Goal: Task Accomplishment & Management: Manage account settings

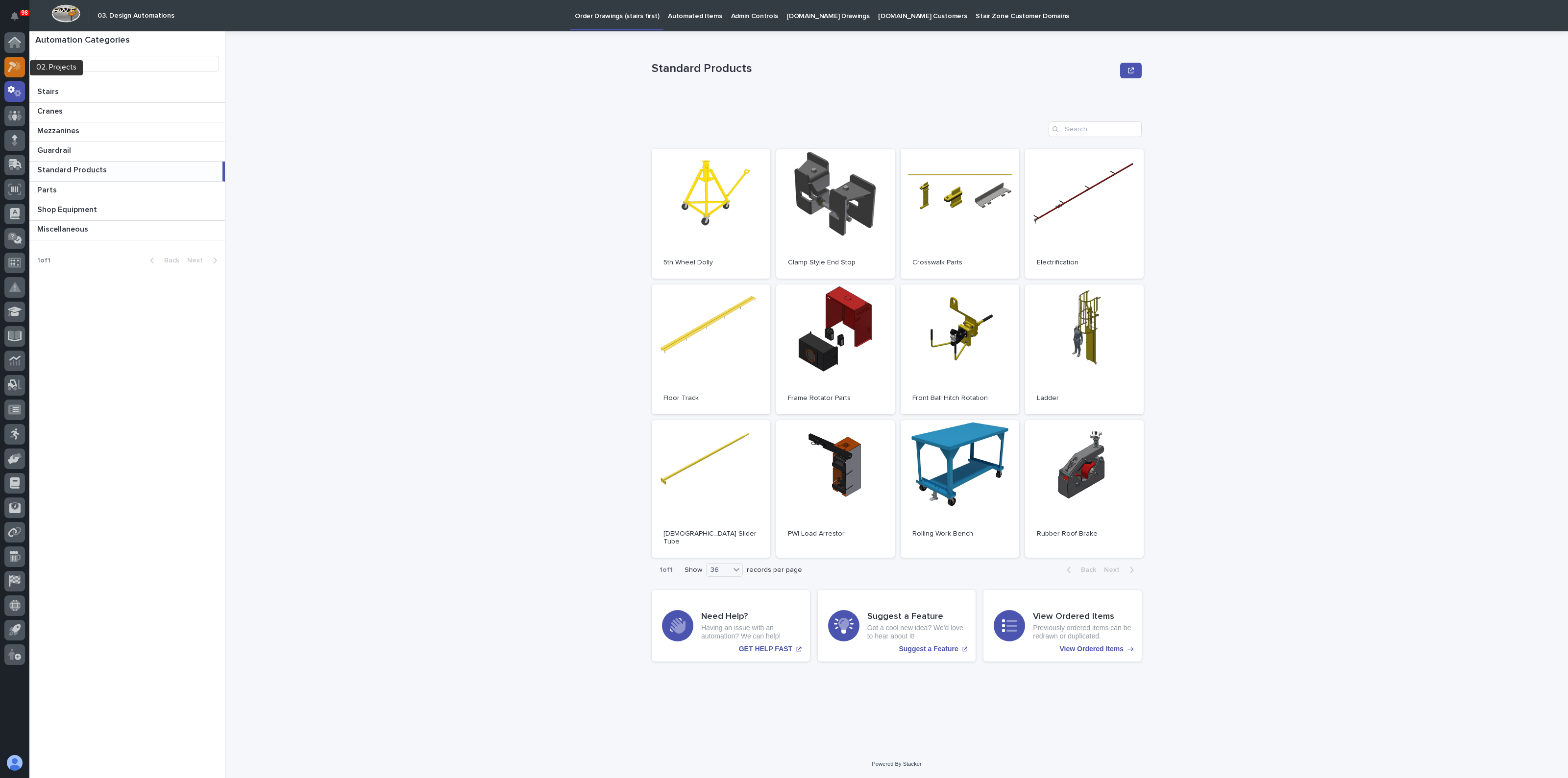
click at [15, 68] on icon at bounding box center [17, 65] width 8 height 10
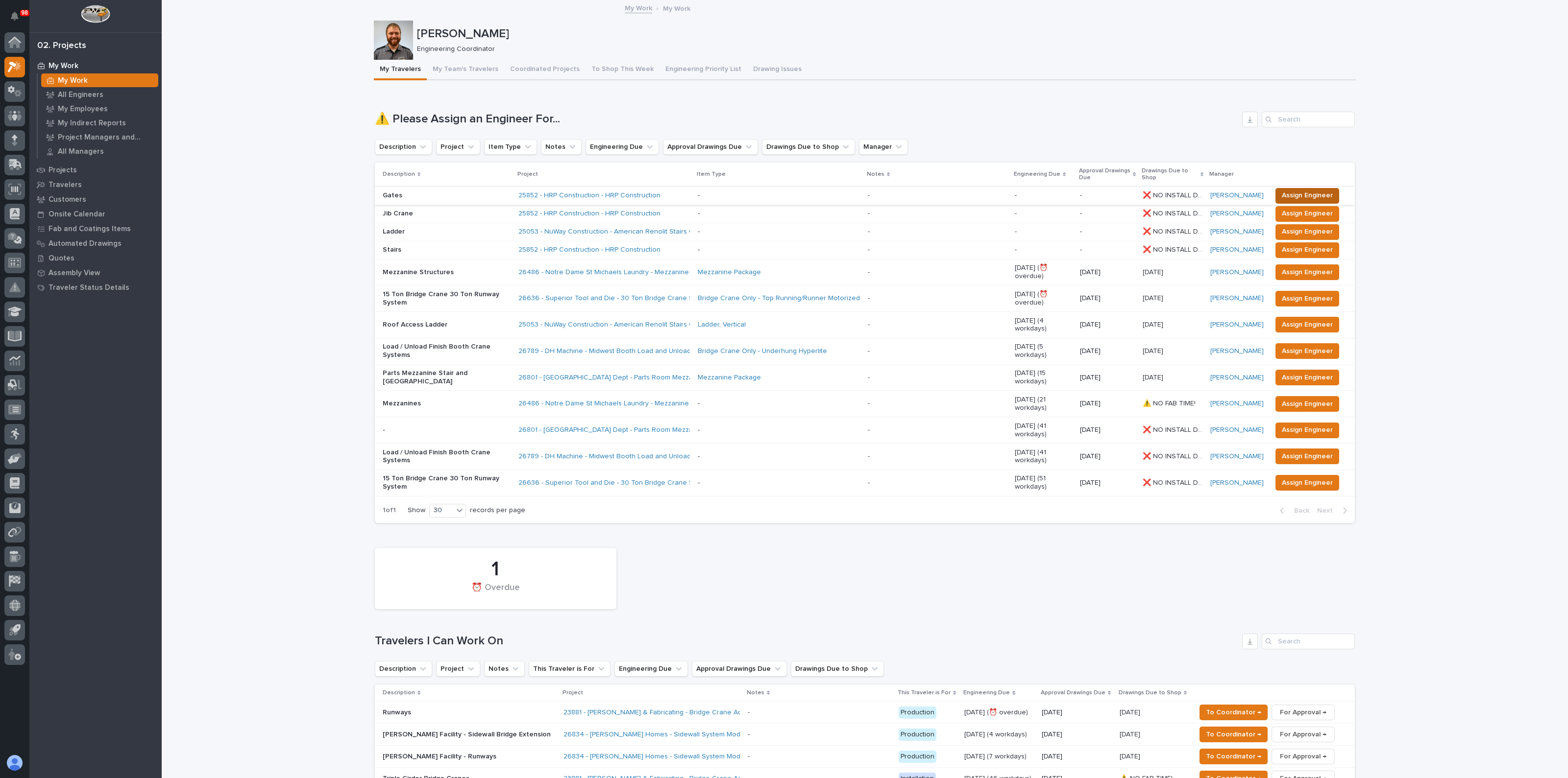
click at [1320, 192] on span "Assign Engineer" at bounding box center [1307, 194] width 51 height 11
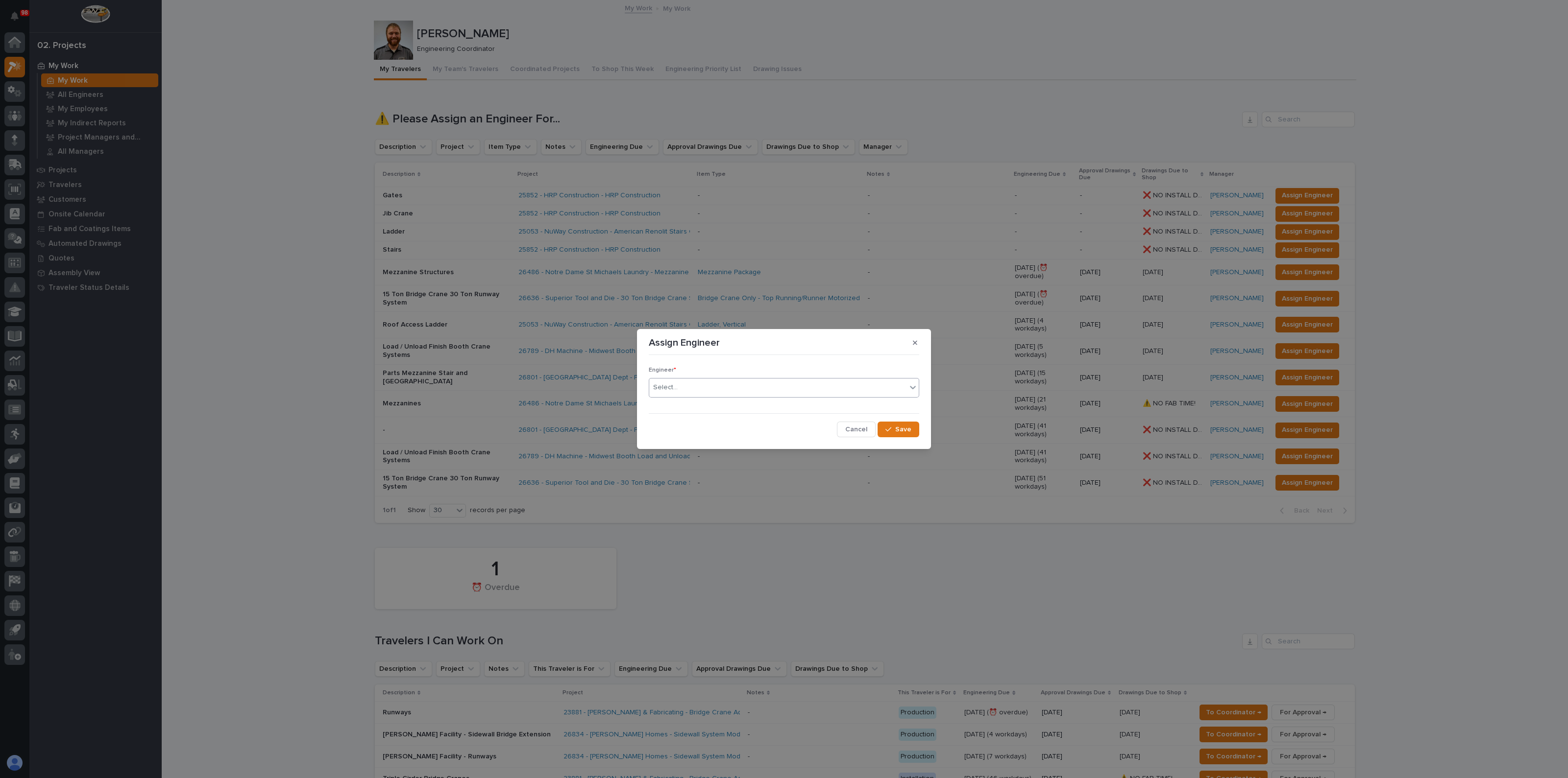
click at [835, 394] on div "Select..." at bounding box center [778, 387] width 257 height 16
type input "****"
drag, startPoint x: 677, startPoint y: 410, endPoint x: 693, endPoint y: 411, distance: 16.0
click at [677, 410] on div "John McGurn" at bounding box center [784, 406] width 270 height 17
click at [907, 427] on span "Save" at bounding box center [903, 430] width 16 height 9
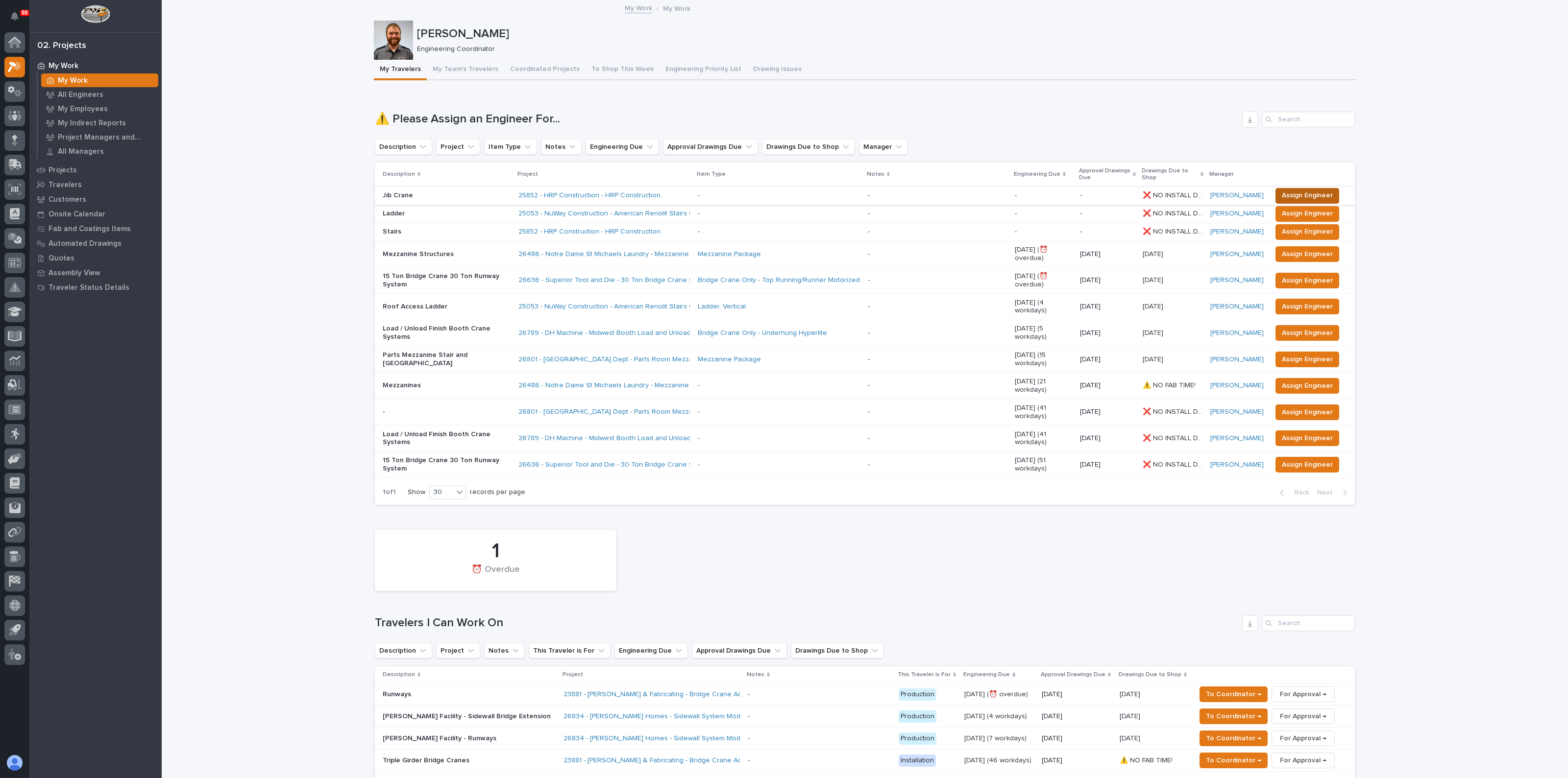
click at [1299, 194] on span "Assign Engineer" at bounding box center [1307, 194] width 51 height 11
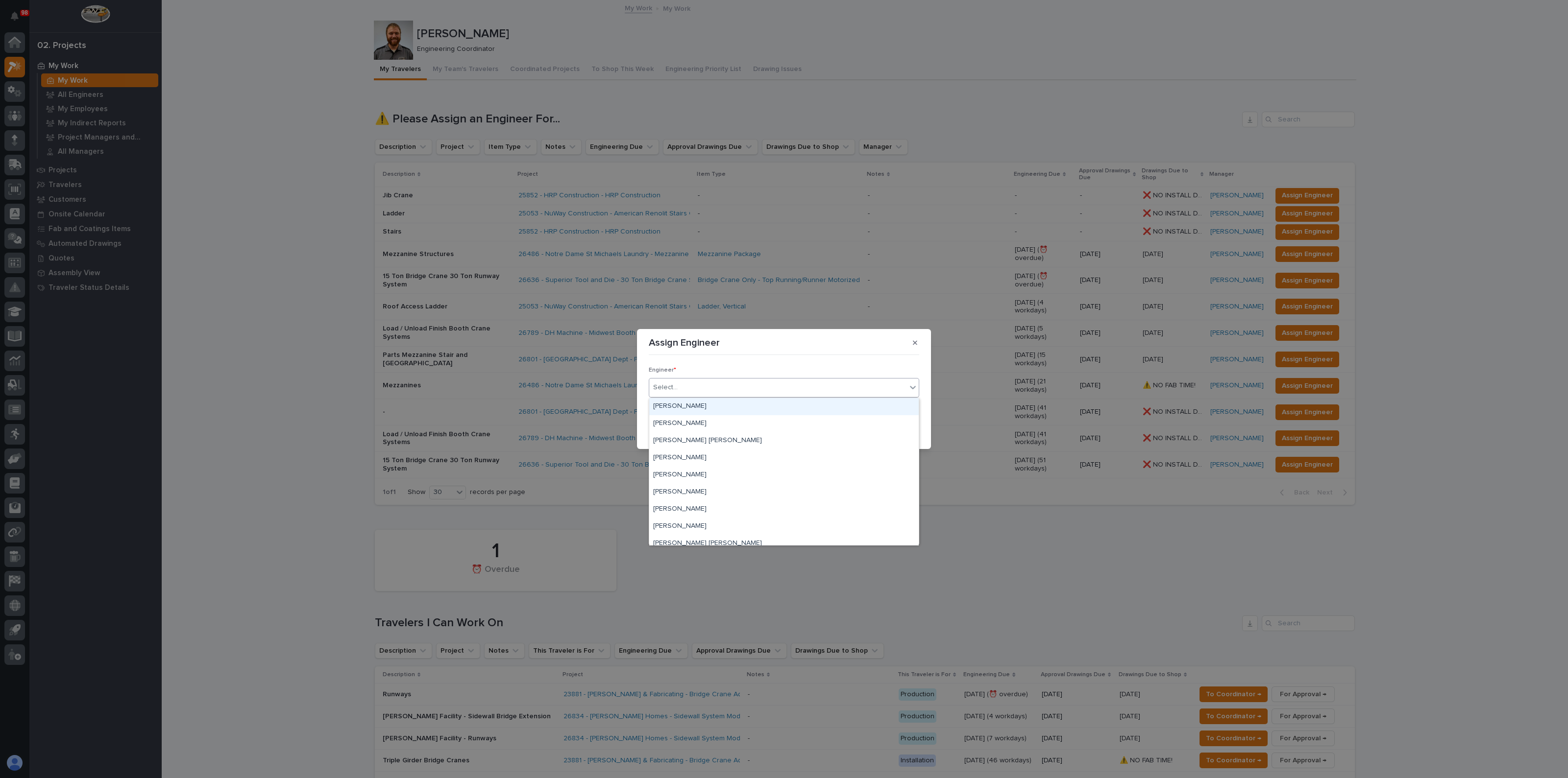
click at [708, 386] on div "Select..." at bounding box center [778, 387] width 257 height 16
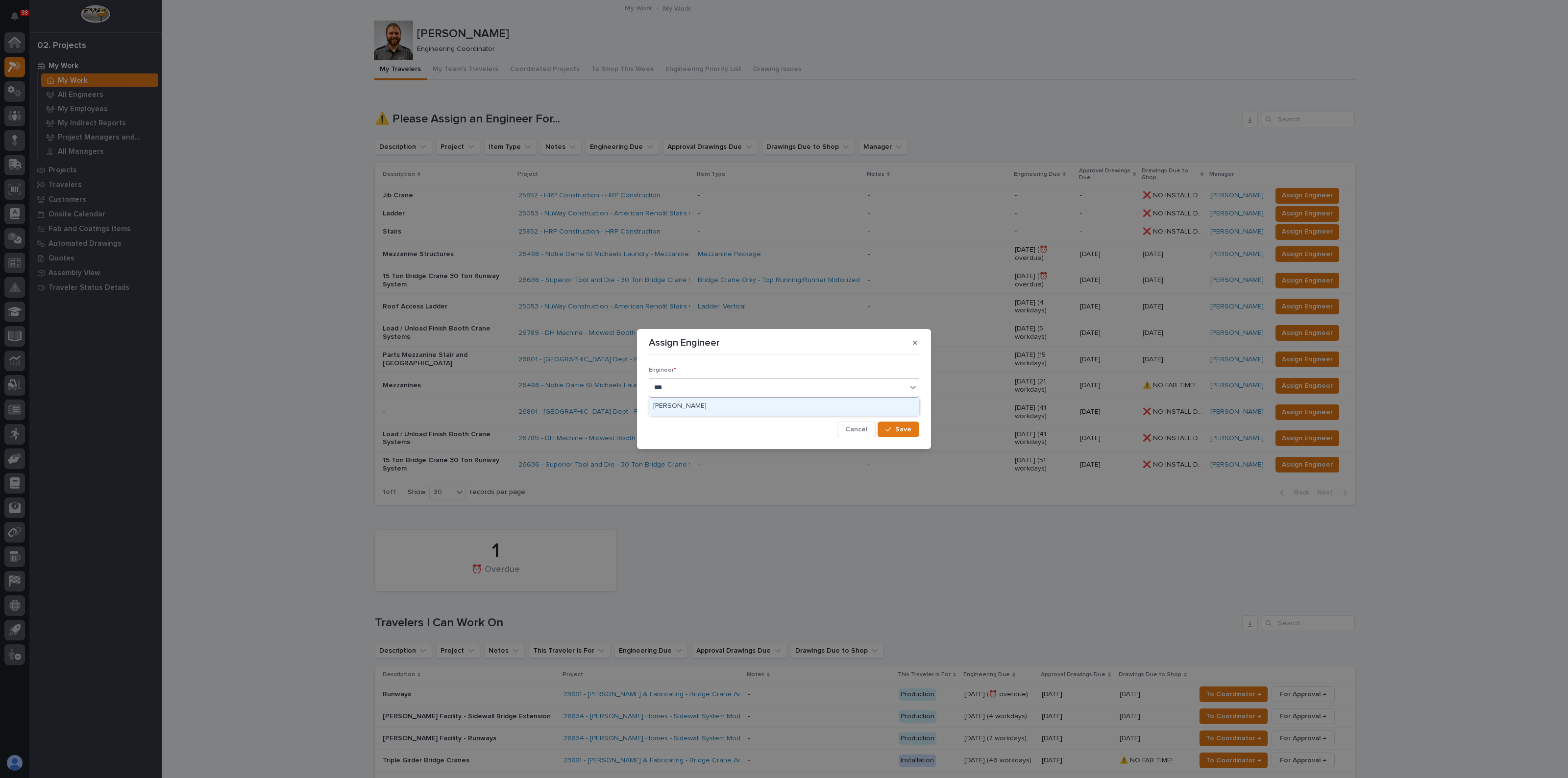
type input "****"
click at [686, 404] on div "John McGurn" at bounding box center [784, 406] width 270 height 17
click at [892, 432] on div "button" at bounding box center [890, 429] width 10 height 7
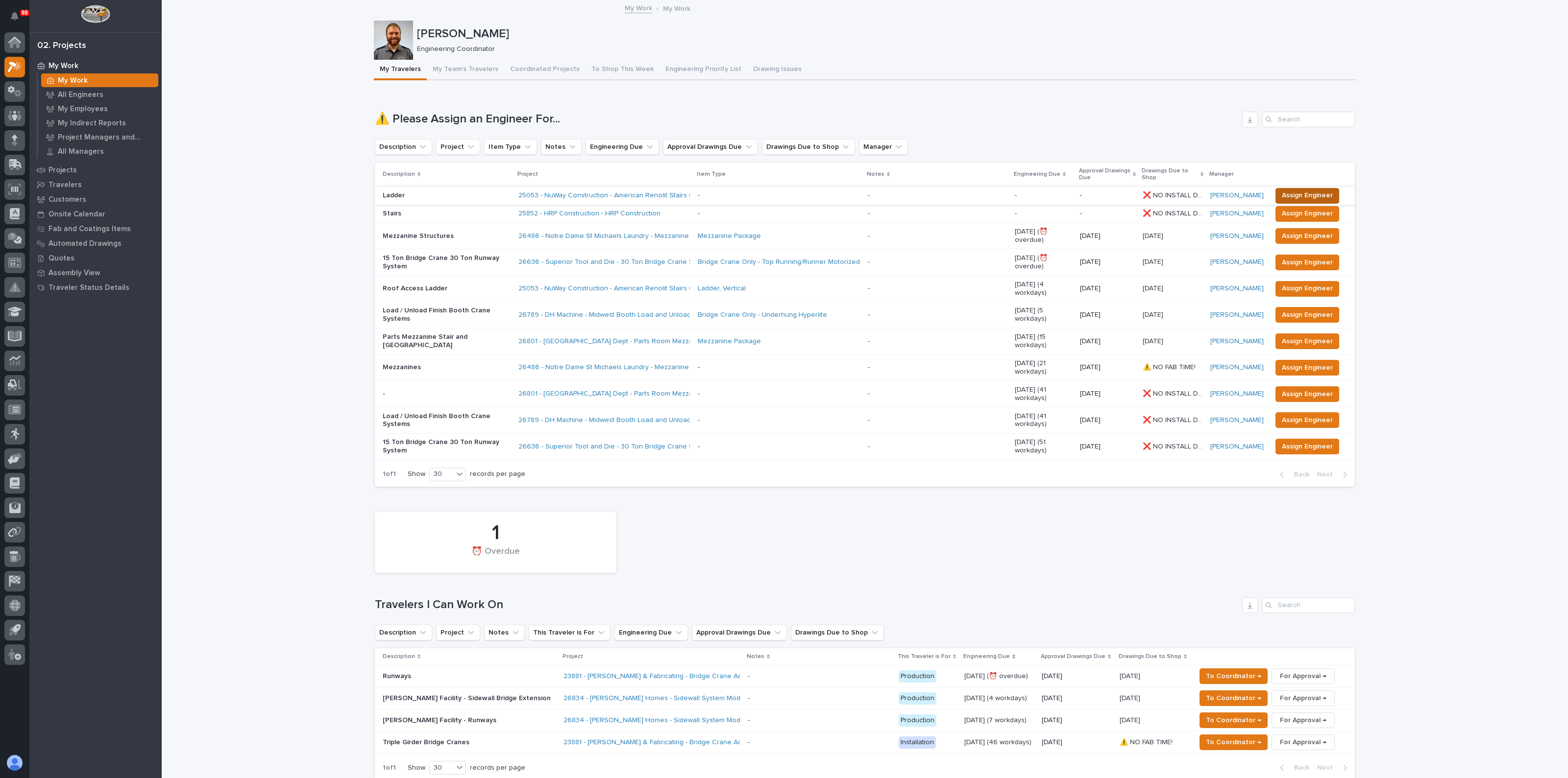
click at [1290, 192] on span "Assign Engineer" at bounding box center [1307, 194] width 51 height 11
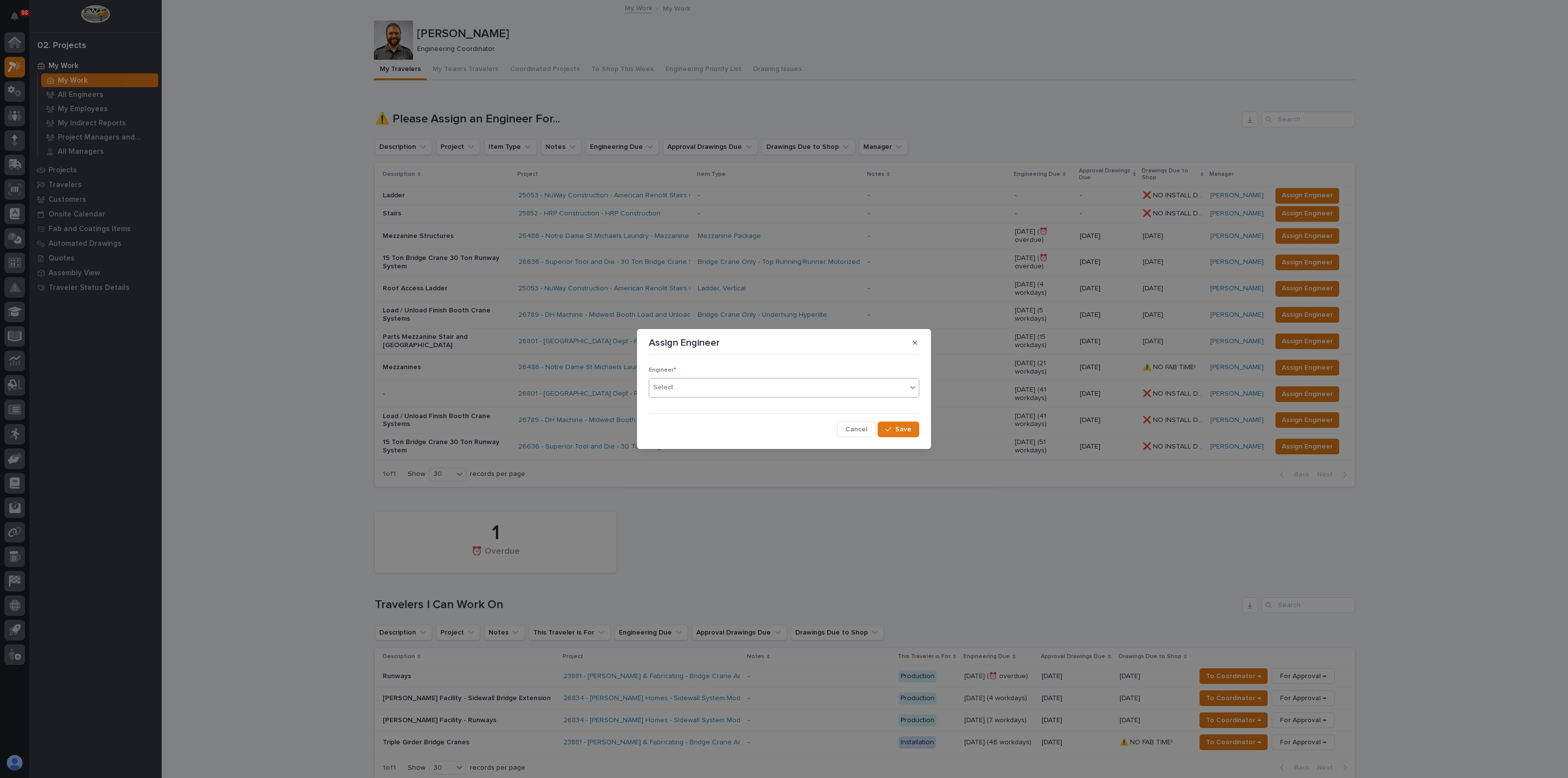
click at [711, 384] on div "Select..." at bounding box center [778, 387] width 257 height 16
type input "****"
drag, startPoint x: 669, startPoint y: 405, endPoint x: 689, endPoint y: 403, distance: 20.1
click at [669, 405] on div "John McGurn" at bounding box center [784, 406] width 270 height 17
click at [882, 429] on button "Save" at bounding box center [898, 429] width 42 height 16
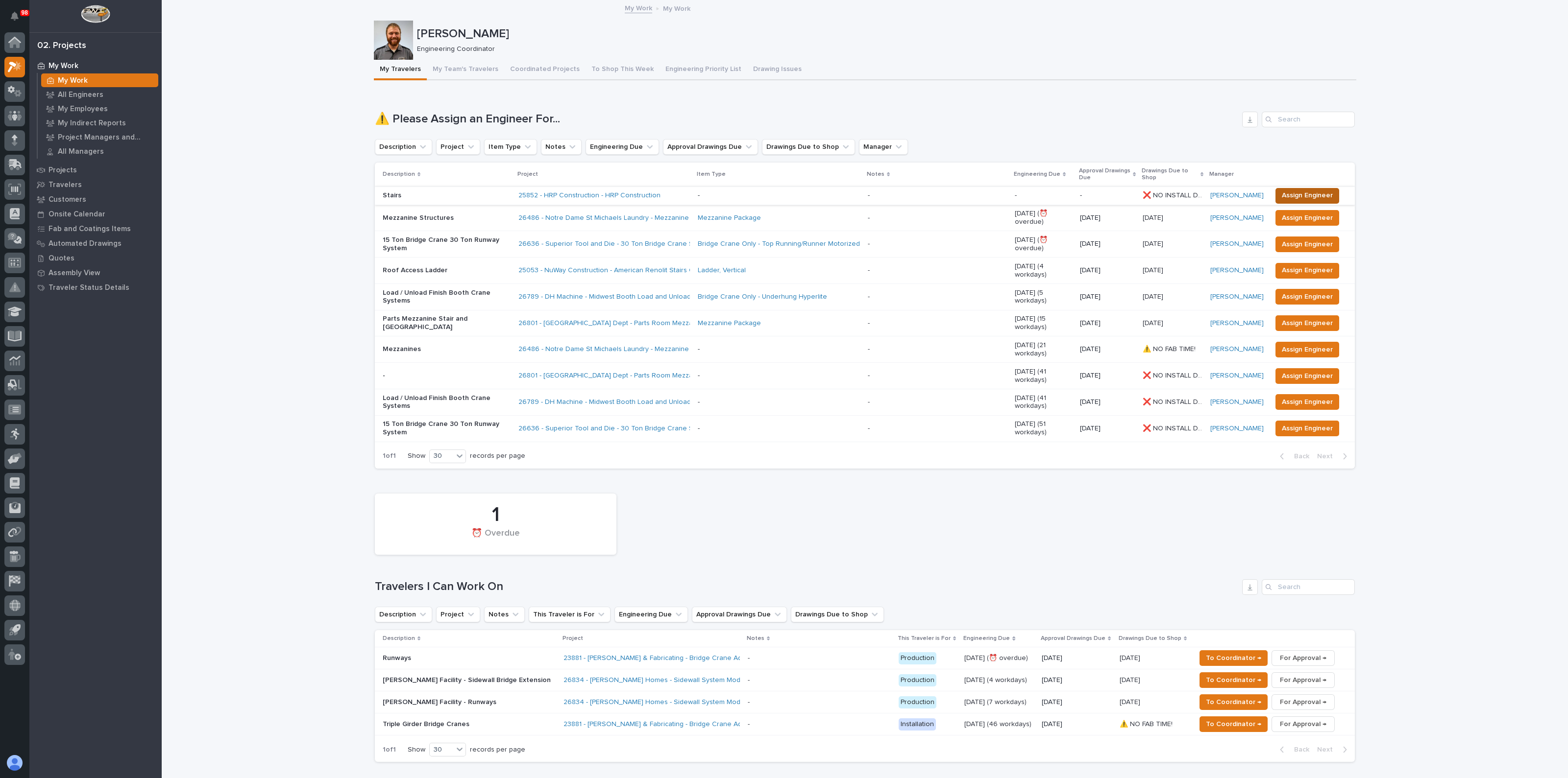
click at [1305, 192] on span "Assign Engineer" at bounding box center [1307, 194] width 51 height 11
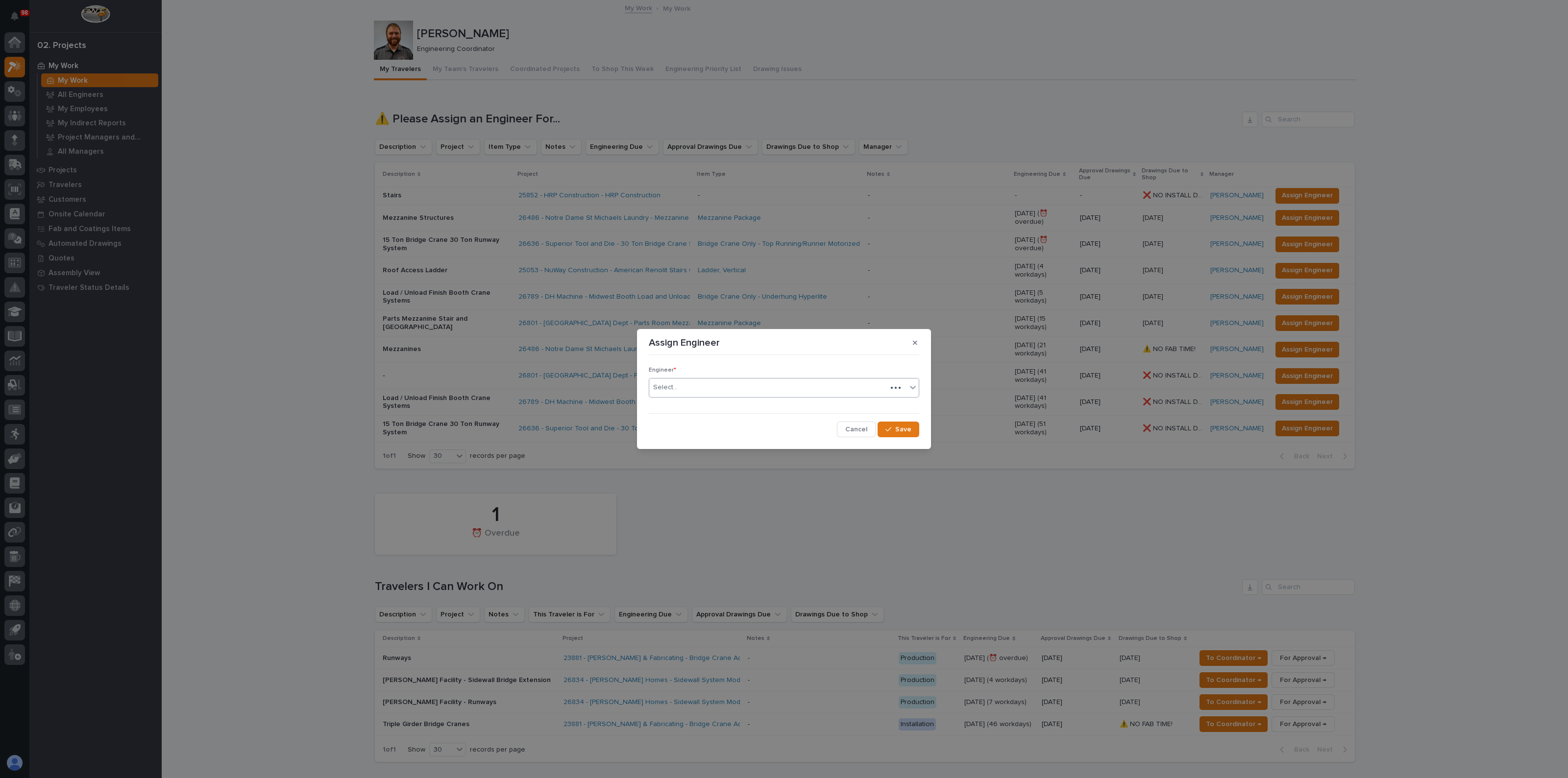
click at [750, 391] on div "Select..." at bounding box center [768, 387] width 238 height 16
type input "****"
click at [894, 435] on button "Save" at bounding box center [898, 429] width 42 height 16
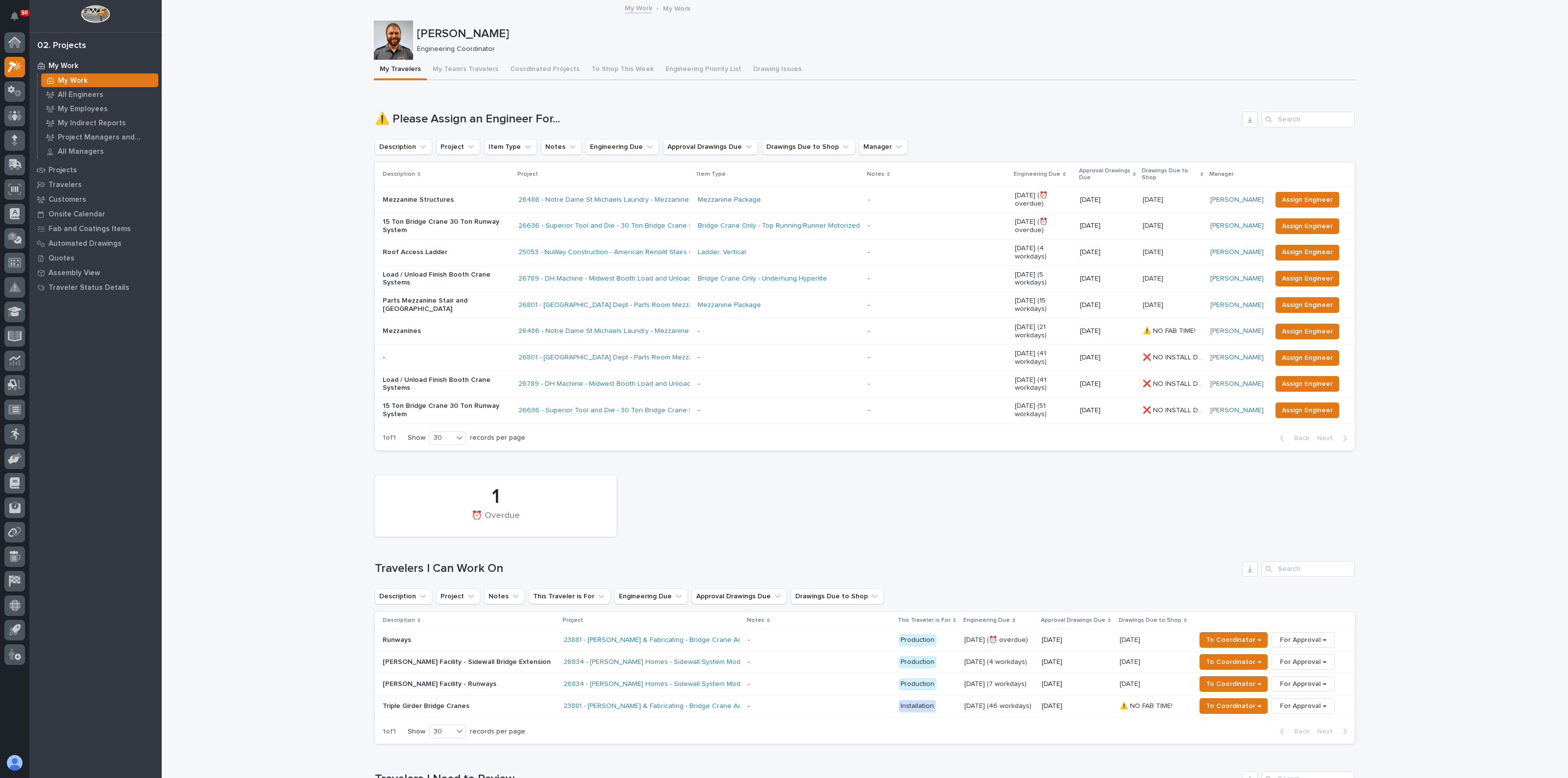
click at [455, 196] on p "Mezzanine Structures" at bounding box center [446, 200] width 128 height 8
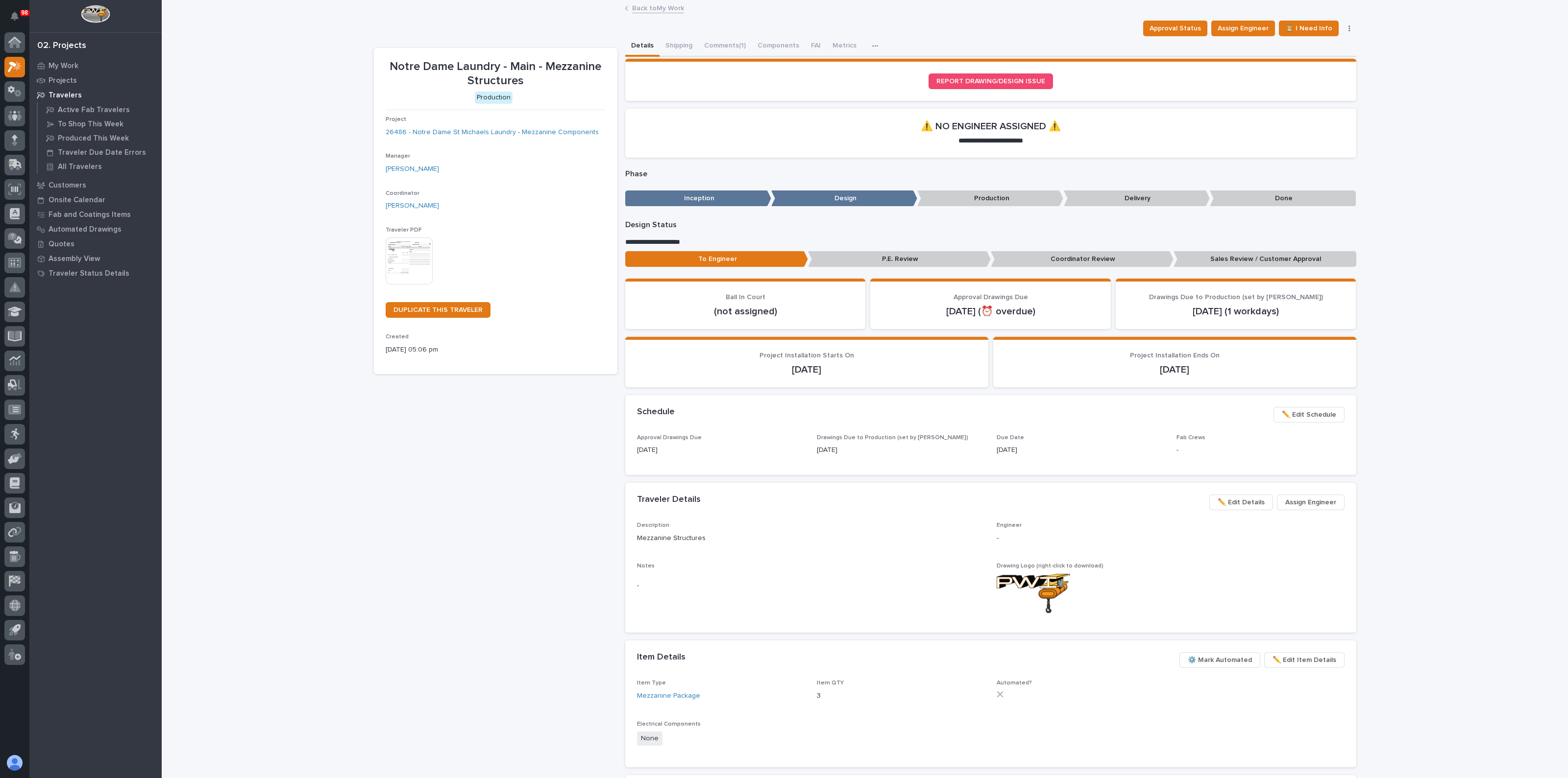
drag, startPoint x: 902, startPoint y: 232, endPoint x: 890, endPoint y: 233, distance: 12.0
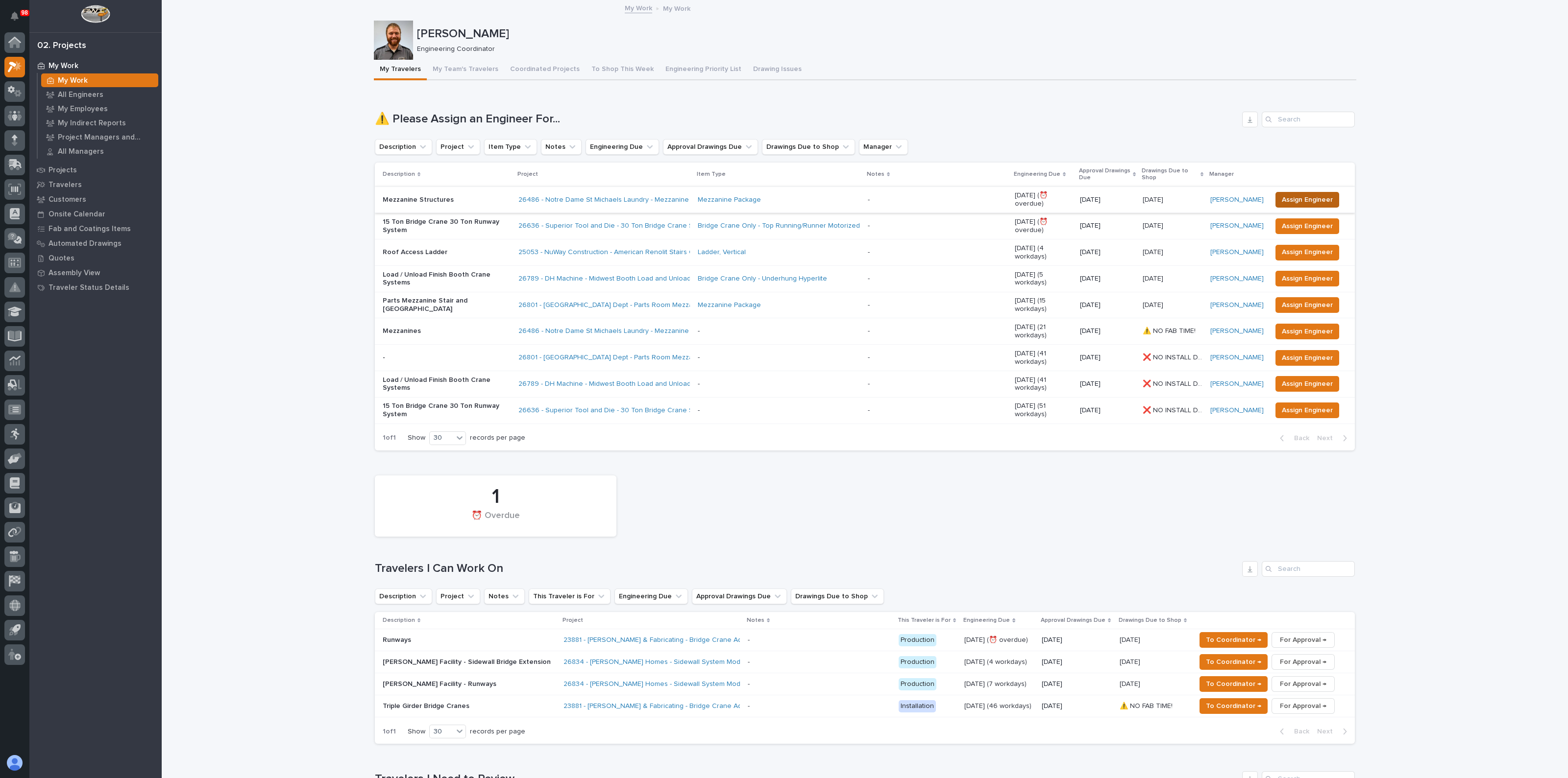
click at [1295, 194] on span "Assign Engineer" at bounding box center [1307, 199] width 51 height 11
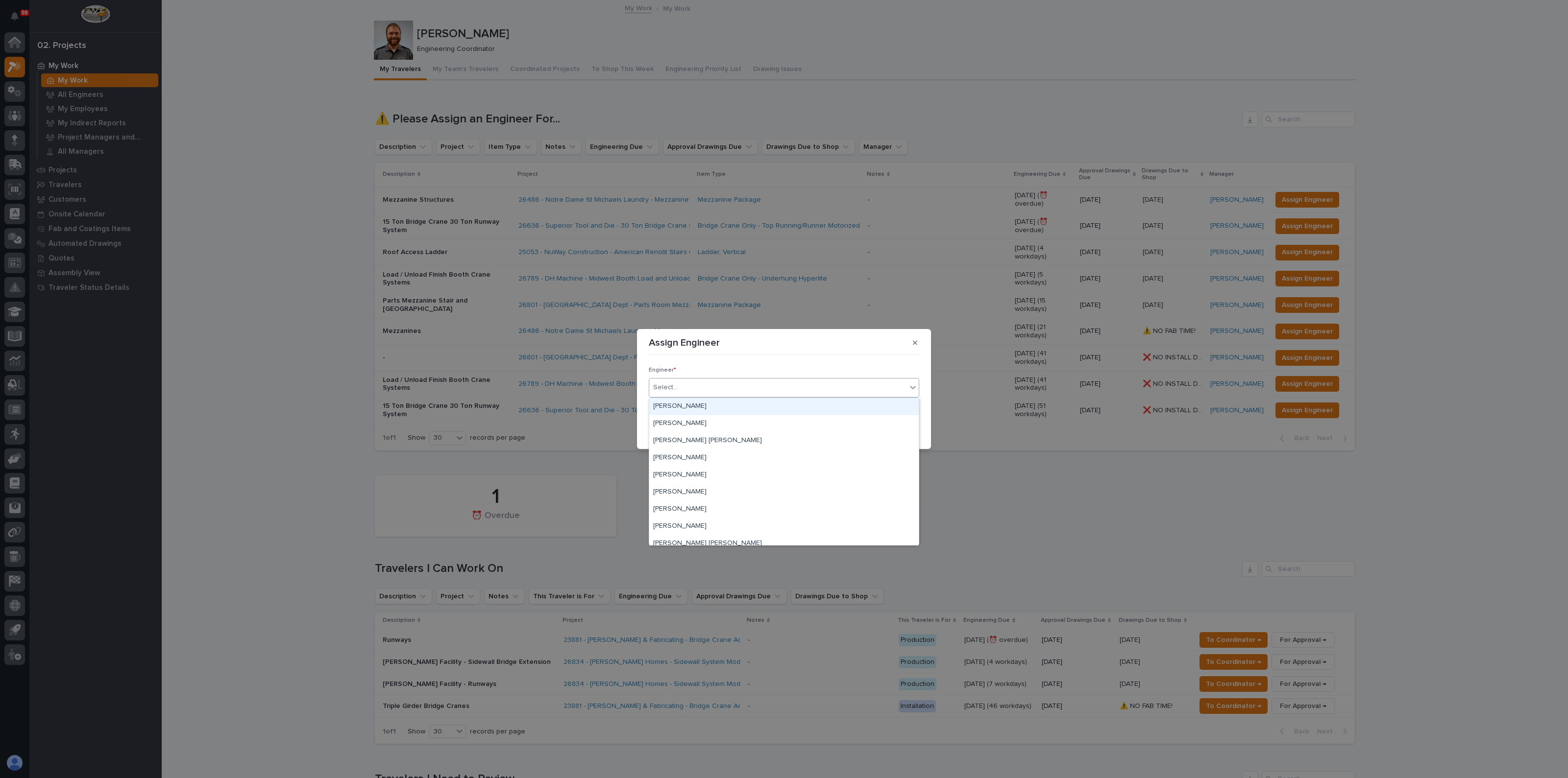
click at [679, 389] on input "text" at bounding box center [679, 387] width 1 height 8
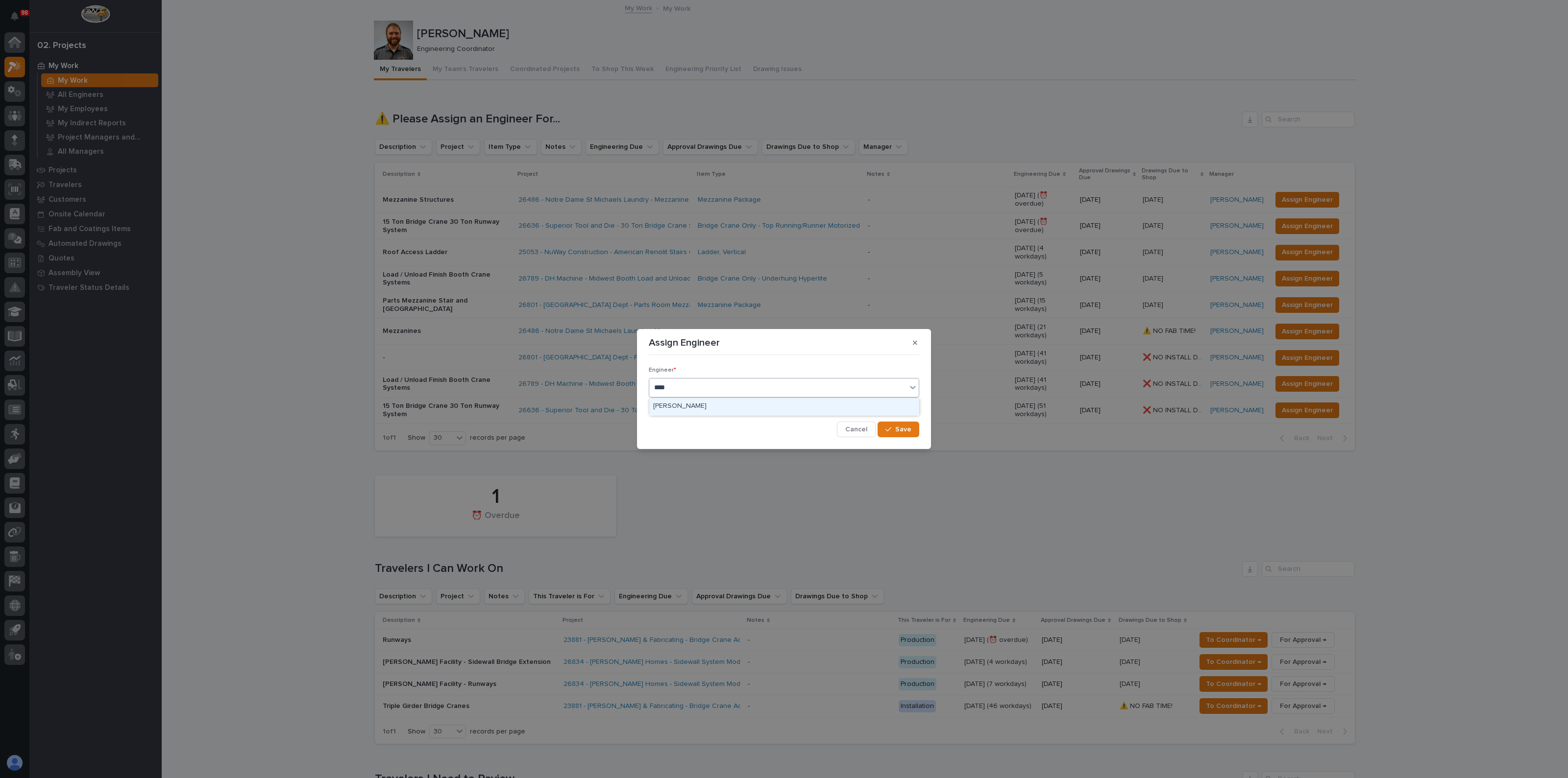
type input "*****"
click at [661, 403] on div "Jacob Stayton" at bounding box center [784, 406] width 270 height 17
click at [895, 430] on div "button" at bounding box center [890, 429] width 10 height 7
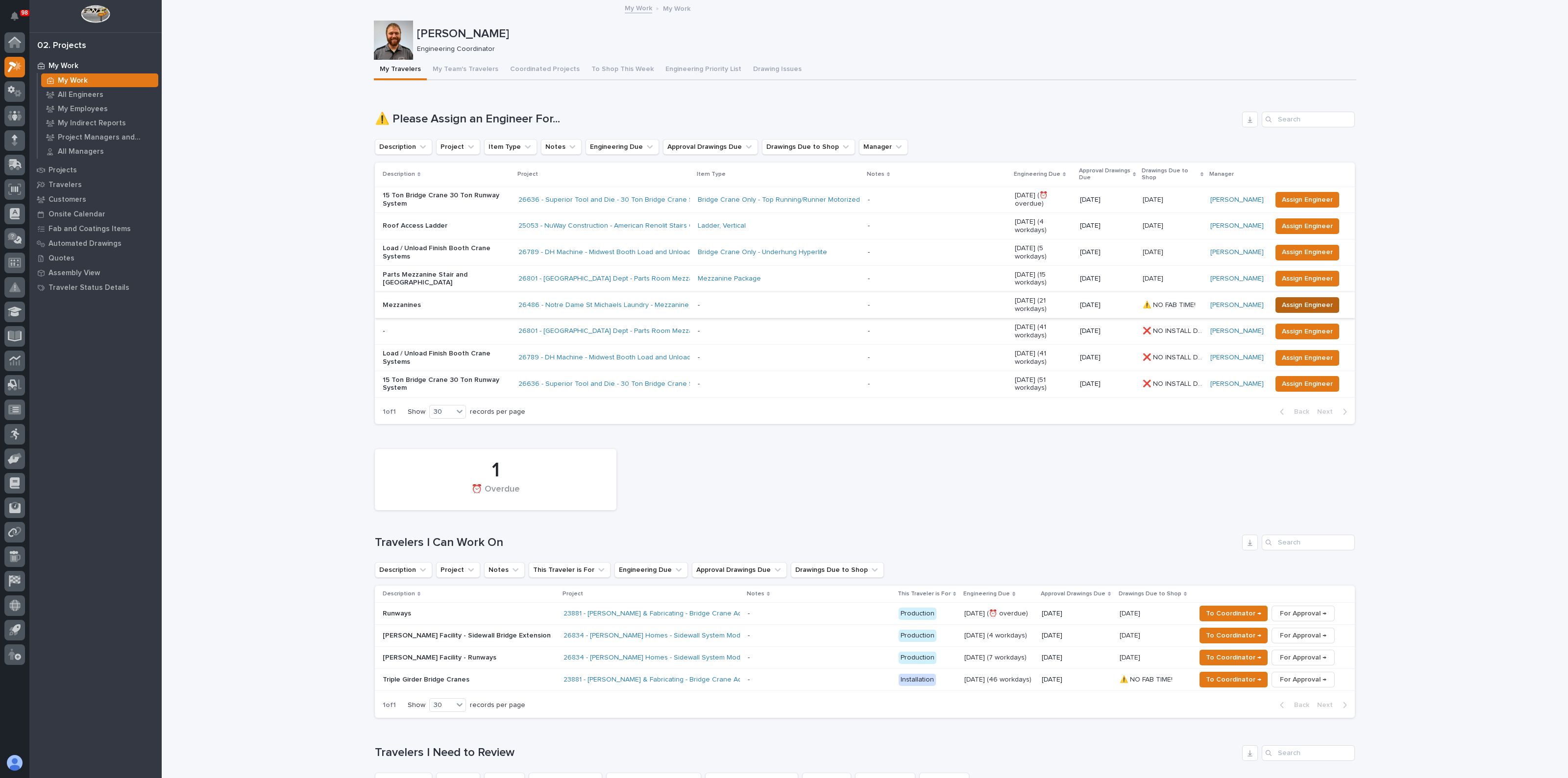
click at [1283, 299] on span "Assign Engineer" at bounding box center [1307, 305] width 51 height 11
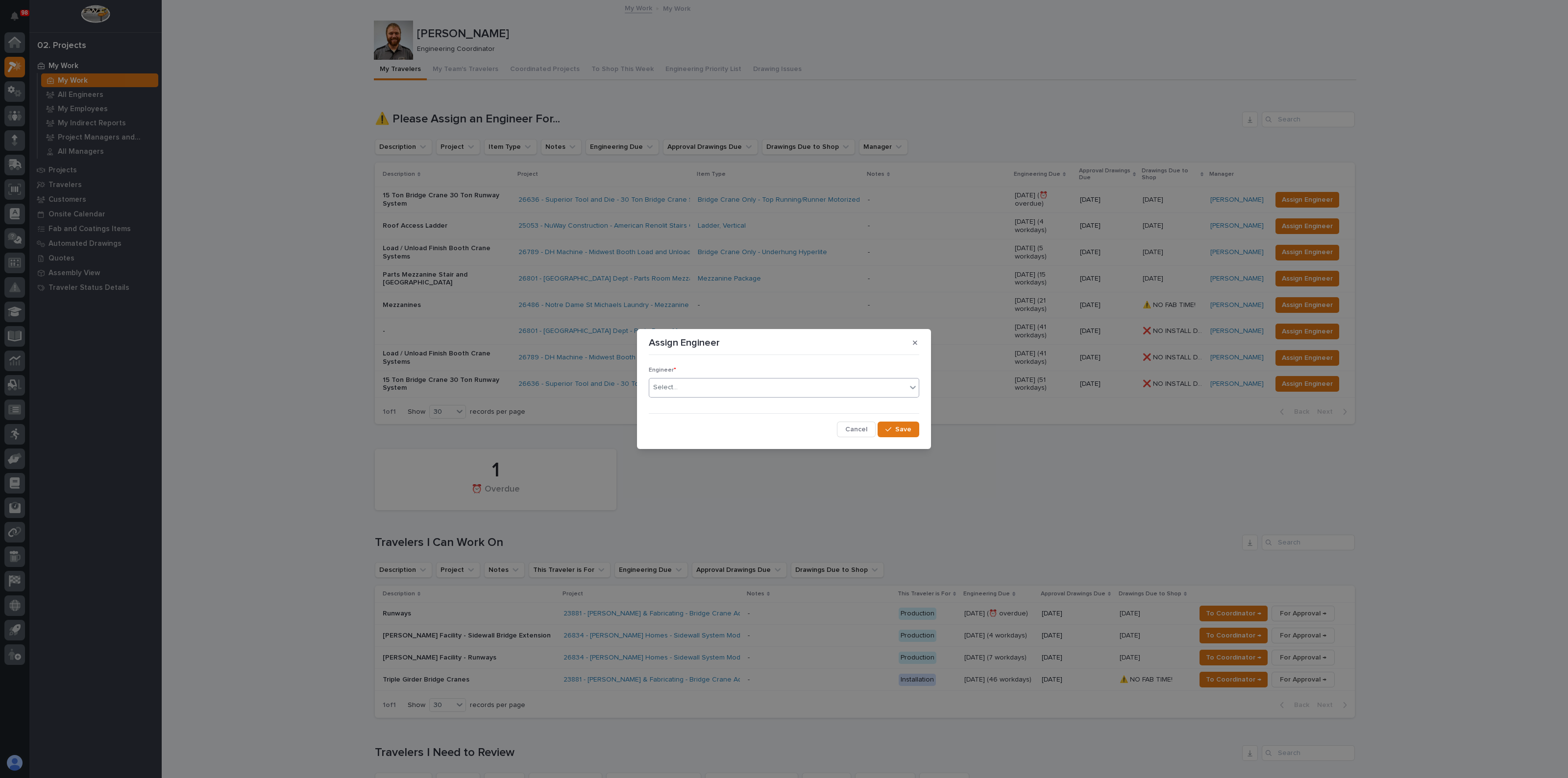
click at [759, 393] on div "Select..." at bounding box center [778, 387] width 257 height 16
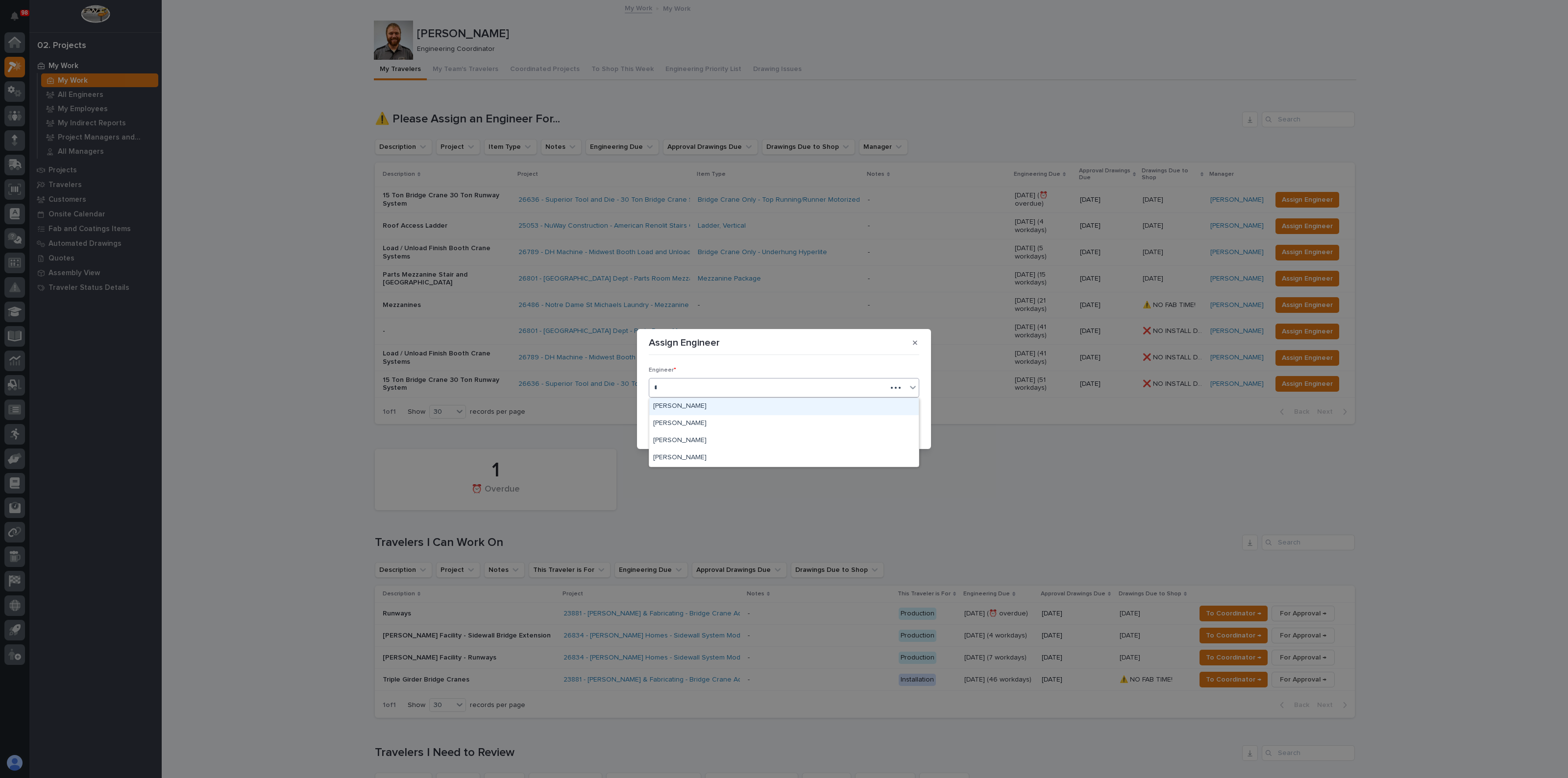
type input "**"
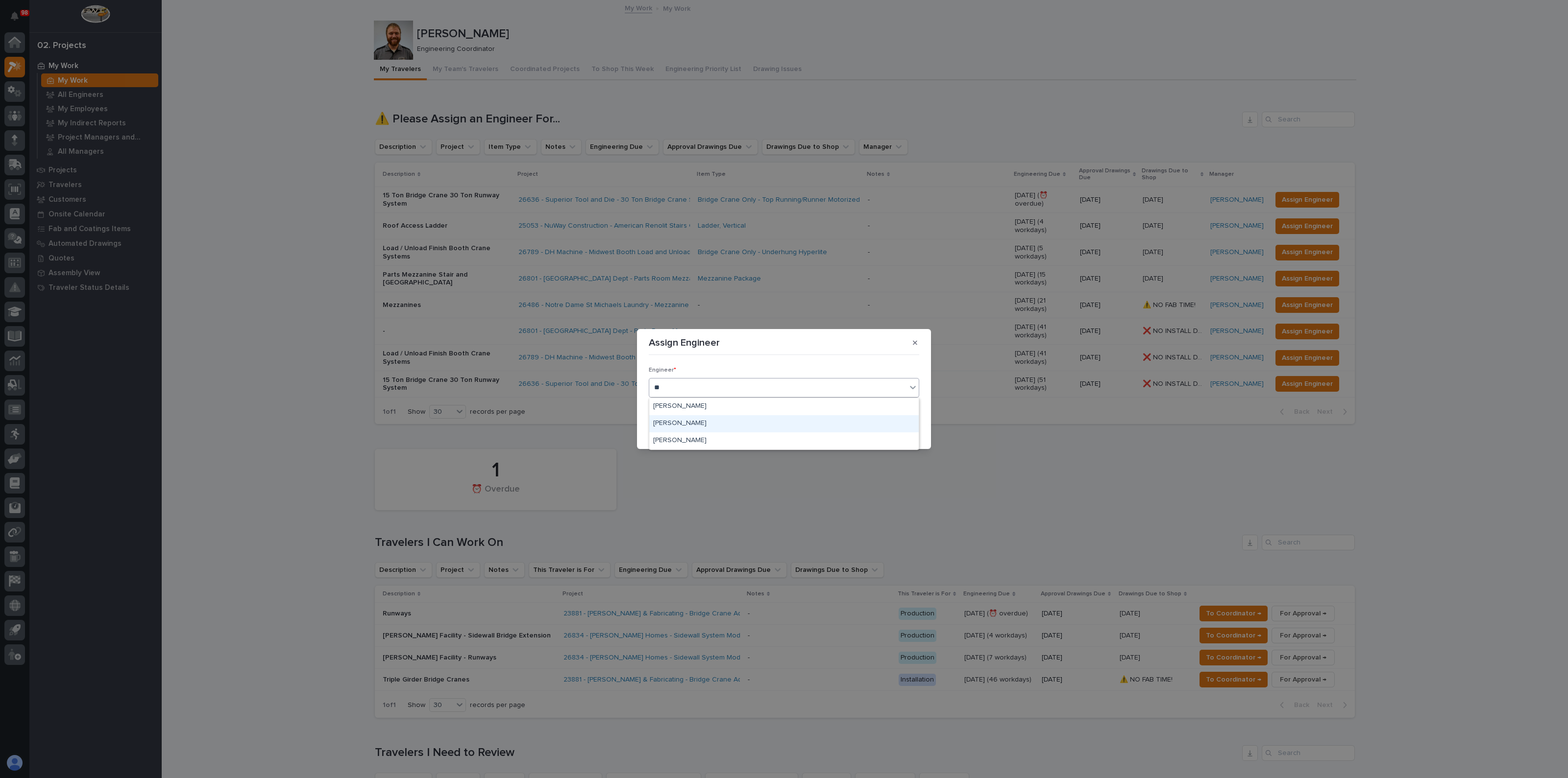
click at [670, 424] on div "Jacob Stayton" at bounding box center [784, 424] width 270 height 17
click at [912, 433] on button "Save" at bounding box center [898, 429] width 42 height 16
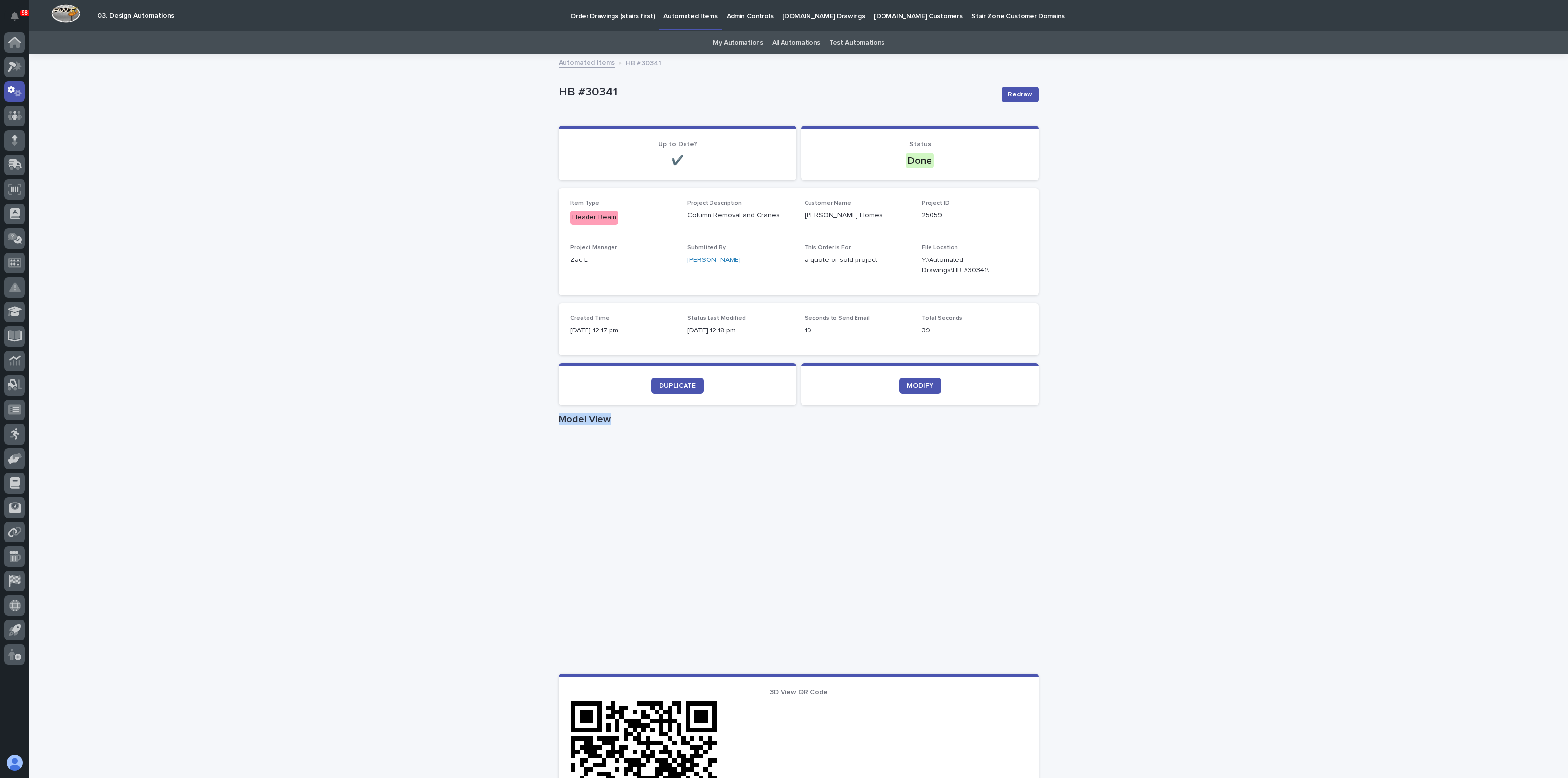
click at [352, 428] on div "Loading... Saving… Loading... Saving… HB #30341 Redraw HB #30341 Redraw Sorry, …" at bounding box center [799, 567] width 1538 height 1023
click at [689, 385] on span "DUPLICATE" at bounding box center [677, 385] width 36 height 7
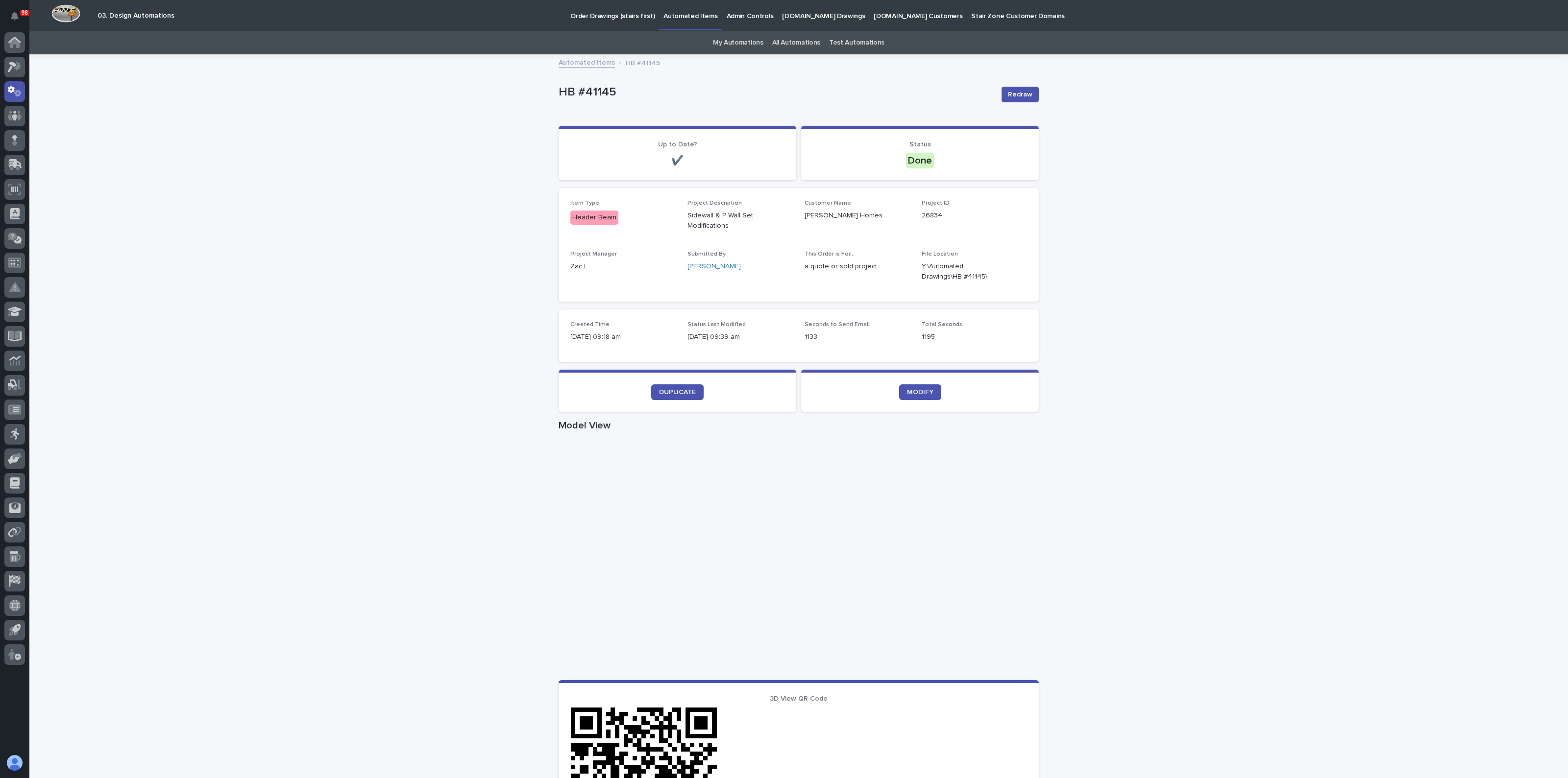
click at [369, 432] on div "Loading... Saving… Loading... Saving… HB #41145 Redraw HB #41145 Redraw Sorry, …" at bounding box center [799, 571] width 1538 height 1030
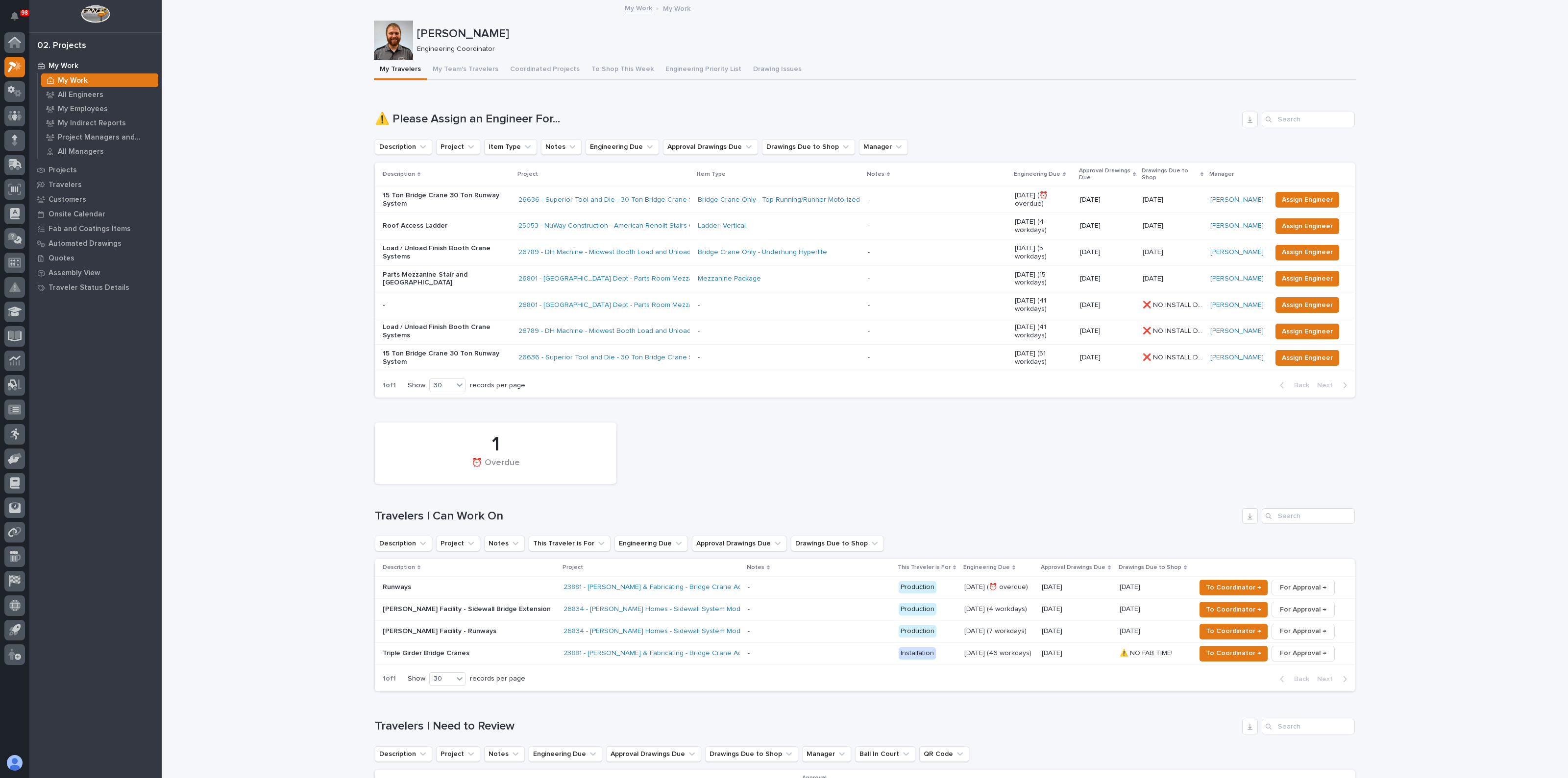
click at [475, 628] on p "Conway Facility - Runways" at bounding box center [468, 631] width 172 height 8
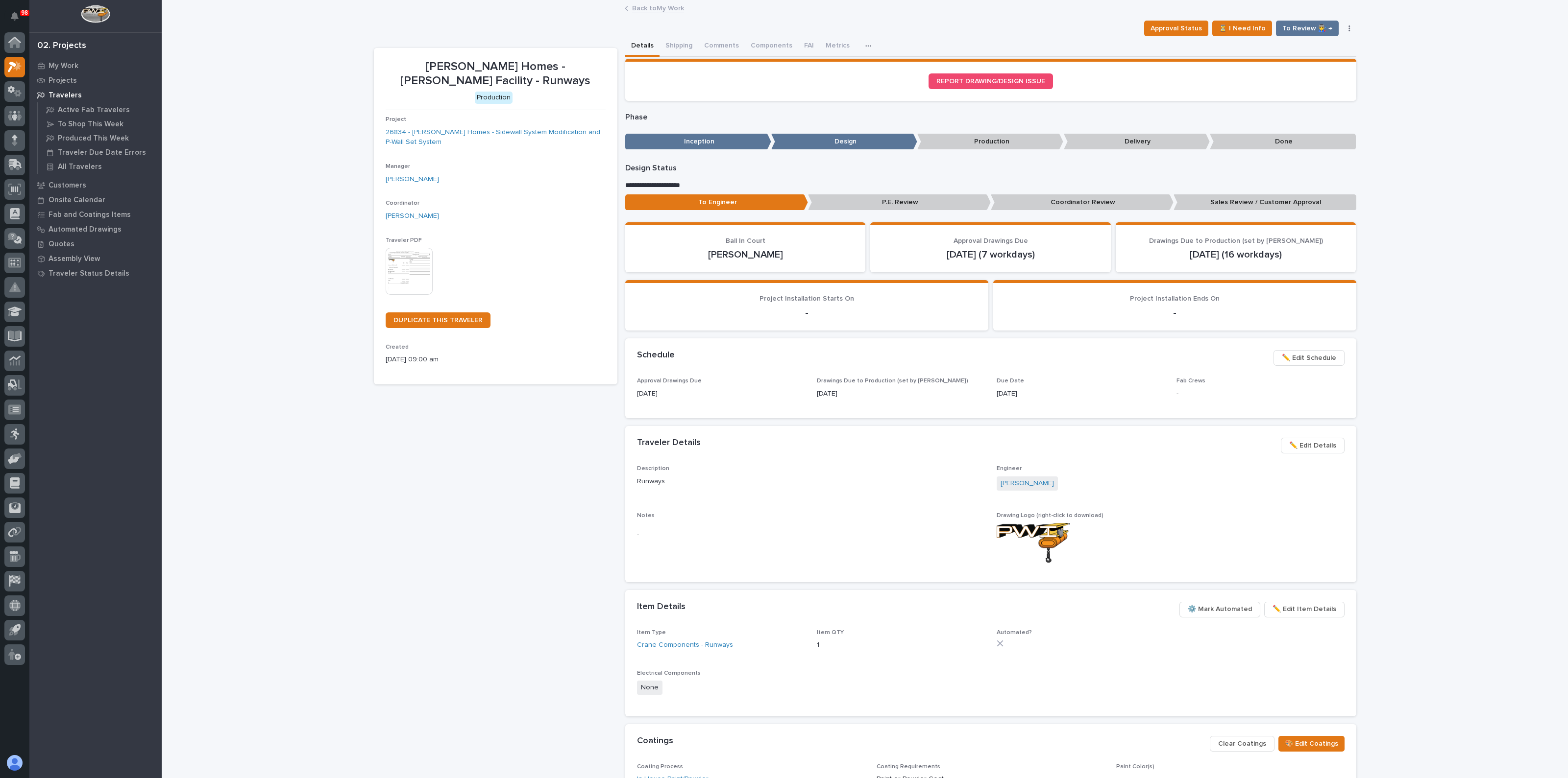
click at [1307, 441] on span "✏️ Edit Details" at bounding box center [1313, 445] width 47 height 11
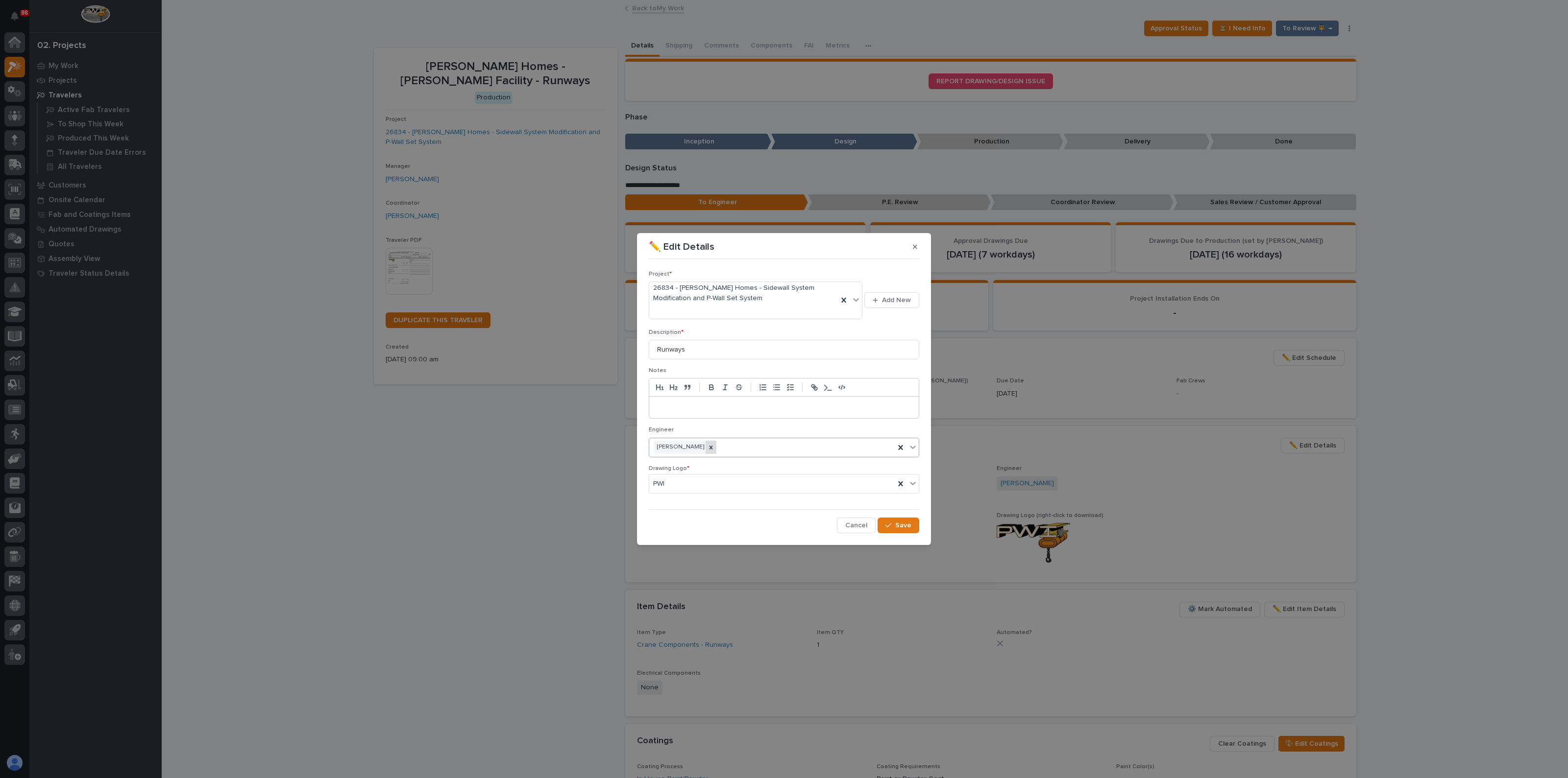
click at [708, 448] on icon at bounding box center [711, 448] width 7 height 7
type input "*****"
click at [686, 467] on div "Jacob Stayton" at bounding box center [784, 466] width 270 height 17
click at [898, 527] on span "Save" at bounding box center [903, 526] width 16 height 9
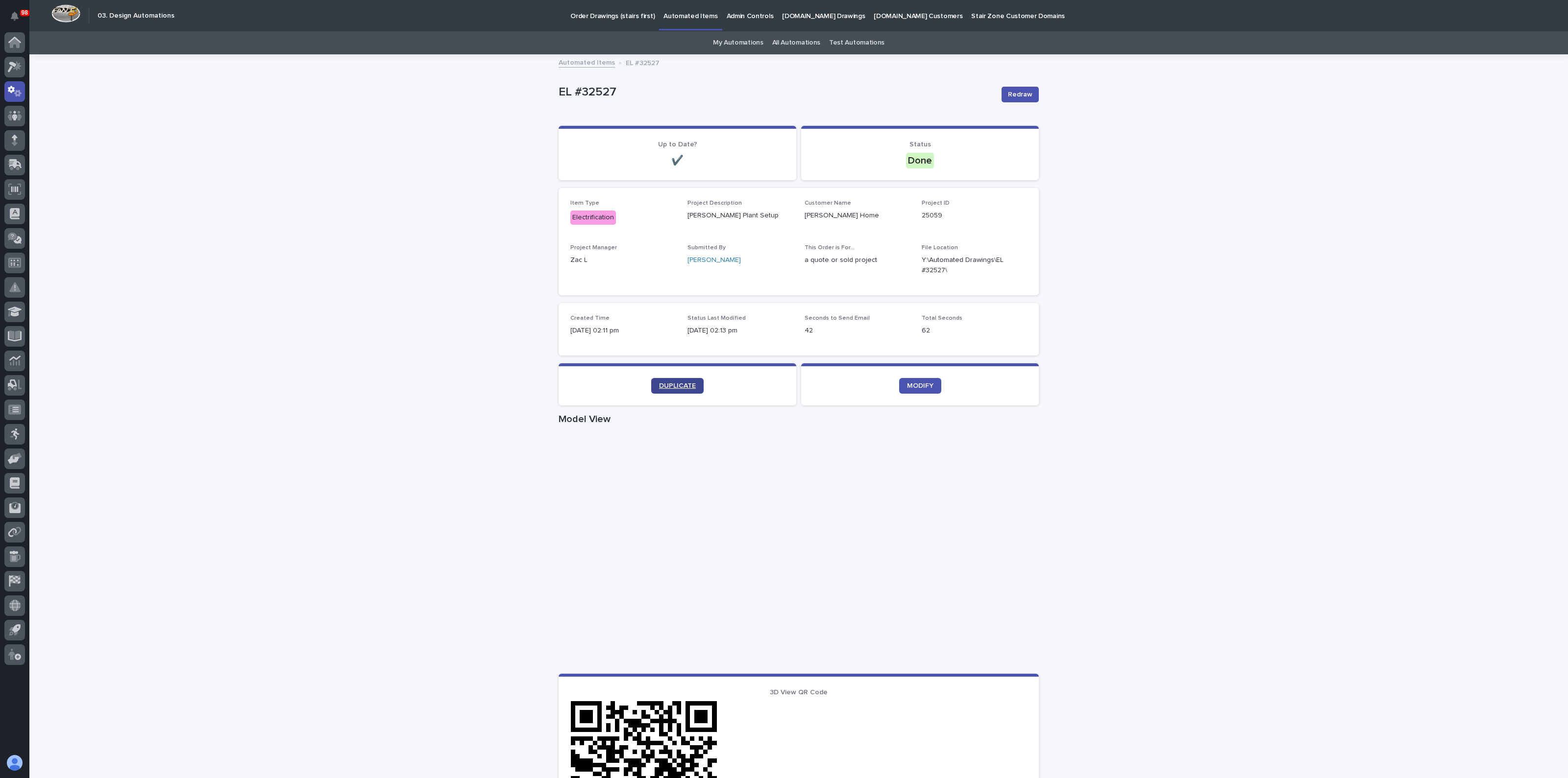
click at [679, 383] on span "DUPLICATE" at bounding box center [677, 385] width 36 height 7
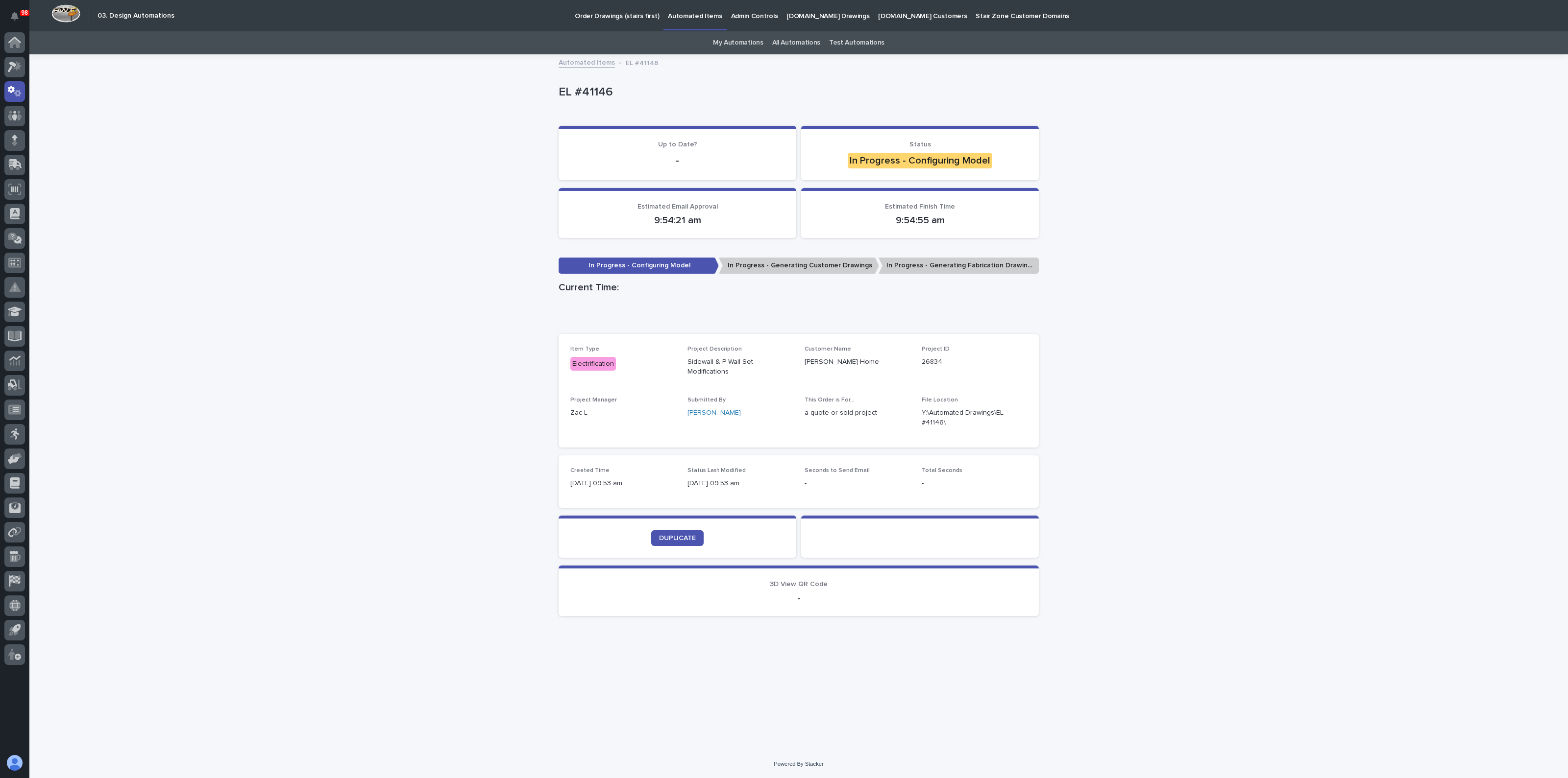
click at [375, 309] on div "Loading... Saving… Loading... Saving… EL #41146 EL #41146 Sorry, there was an e…" at bounding box center [799, 403] width 1538 height 695
